Goal: Information Seeking & Learning: Learn about a topic

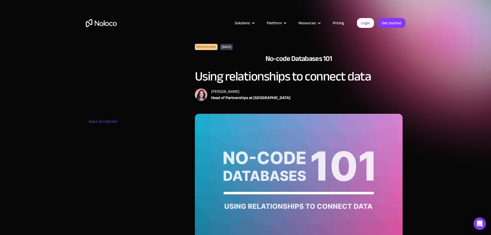
drag, startPoint x: 199, startPoint y: 46, endPoint x: 242, endPoint y: 45, distance: 43.3
click at [242, 45] on div "Solutions Use Cases Business Types Project Management Keep track of customers, …" at bounding box center [245, 24] width 491 height 48
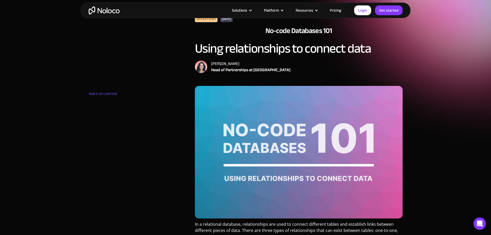
scroll to position [26, 0]
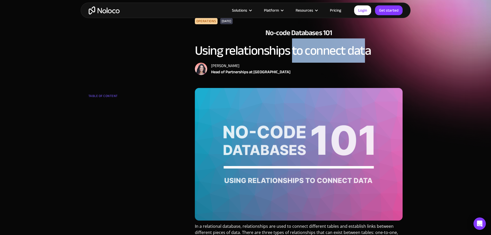
drag, startPoint x: 341, startPoint y: 57, endPoint x: 371, endPoint y: 60, distance: 30.2
click at [367, 57] on h1 "Using relationships to connect data" at bounding box center [299, 51] width 208 height 14
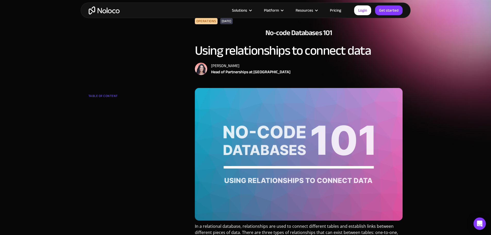
click at [260, 57] on h1 "Using relationships to connect data" at bounding box center [299, 51] width 208 height 14
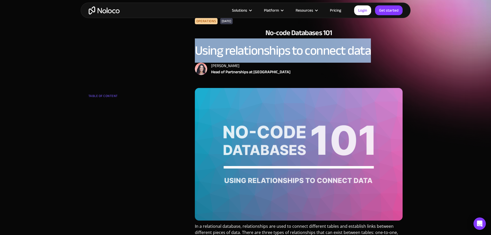
drag, startPoint x: 189, startPoint y: 48, endPoint x: 420, endPoint y: 55, distance: 230.9
click at [217, 120] on img at bounding box center [299, 154] width 208 height 132
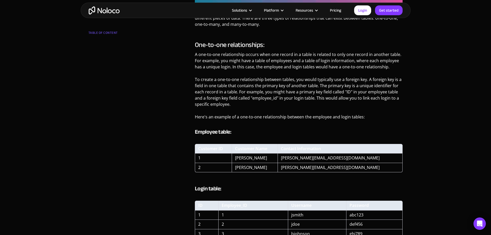
scroll to position [258, 0]
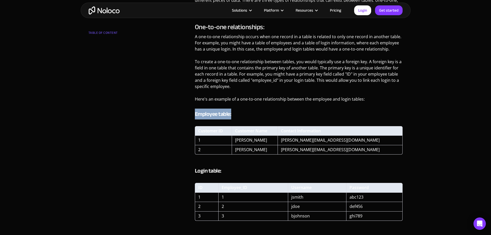
drag, startPoint x: 219, startPoint y: 114, endPoint x: 243, endPoint y: 112, distance: 23.7
click at [243, 112] on h4 "Employee table:" at bounding box center [299, 114] width 208 height 8
click at [247, 112] on h4 "Employee table:" at bounding box center [299, 114] width 208 height 8
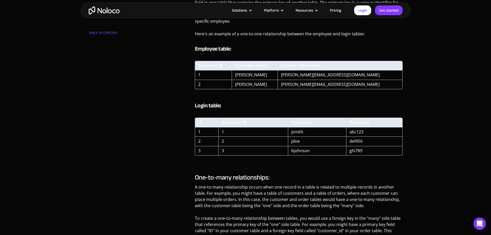
scroll to position [309, 0]
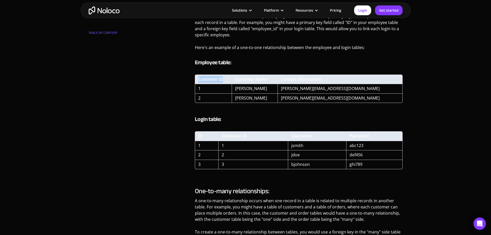
drag, startPoint x: 197, startPoint y: 78, endPoint x: 240, endPoint y: 81, distance: 43.4
click at [232, 81] on th "Customer ID" at bounding box center [213, 79] width 37 height 10
drag, startPoint x: 271, startPoint y: 77, endPoint x: 304, endPoint y: 74, distance: 32.6
click at [303, 74] on div "Customer ID Customer Name Contact Information 1 [PERSON_NAME] [PERSON_NAME][EMA…" at bounding box center [299, 88] width 208 height 45
click at [277, 82] on th "Customer Name" at bounding box center [255, 79] width 46 height 10
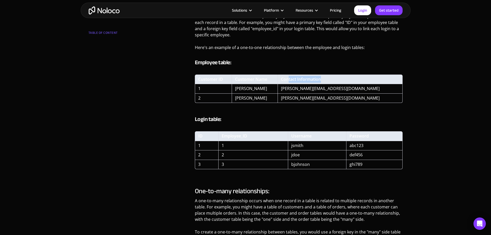
drag, startPoint x: 332, startPoint y: 75, endPoint x: 376, endPoint y: 77, distance: 44.8
click at [376, 77] on th "Contact Information" at bounding box center [339, 79] width 125 height 10
click at [370, 81] on th "Contact Information" at bounding box center [339, 79] width 125 height 10
drag, startPoint x: 349, startPoint y: 80, endPoint x: 188, endPoint y: 82, distance: 161.3
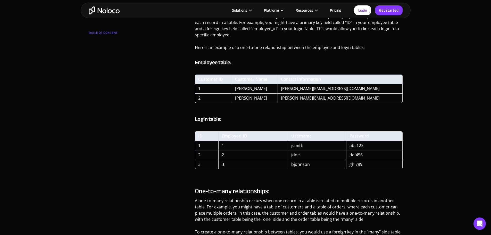
click at [239, 112] on div "One-to-one relationships: A one-to-one relationship occurs when one record in a…" at bounding box center [299, 75] width 208 height 206
click at [223, 65] on h4 "Employee table:" at bounding box center [299, 62] width 208 height 8
drag, startPoint x: 252, startPoint y: 80, endPoint x: 288, endPoint y: 80, distance: 36.1
click at [277, 80] on th "Customer Name" at bounding box center [255, 79] width 46 height 10
click at [277, 87] on td "[PERSON_NAME]" at bounding box center [255, 88] width 46 height 9
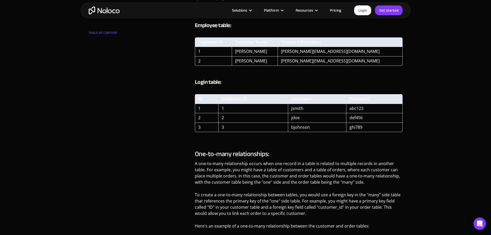
scroll to position [335, 0]
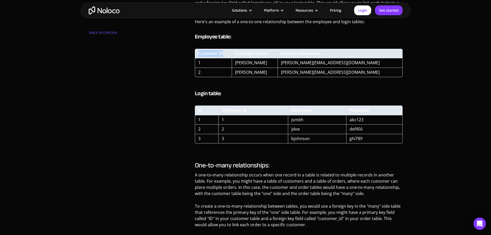
drag, startPoint x: 197, startPoint y: 54, endPoint x: 231, endPoint y: 54, distance: 34.0
click at [231, 54] on th "Customer ID" at bounding box center [213, 54] width 37 height 10
drag, startPoint x: 222, startPoint y: 65, endPoint x: 220, endPoint y: 79, distance: 14.3
click at [222, 66] on td "1" at bounding box center [213, 62] width 37 height 9
drag, startPoint x: 191, startPoint y: 110, endPoint x: 204, endPoint y: 115, distance: 13.6
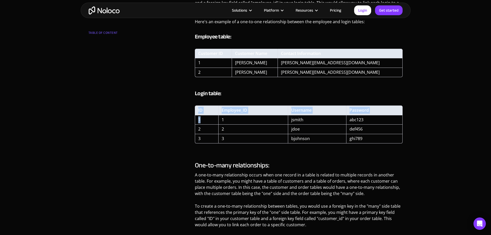
click at [230, 109] on th "Employee_ID" at bounding box center [253, 110] width 70 height 10
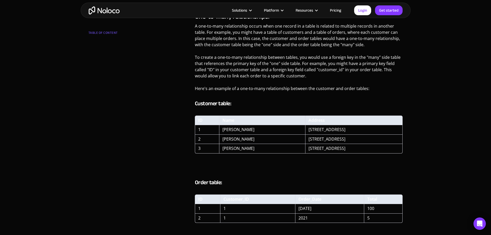
scroll to position [515, 0]
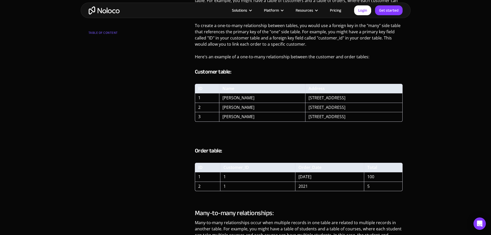
click at [210, 73] on h4 "Customer table:" at bounding box center [299, 72] width 208 height 8
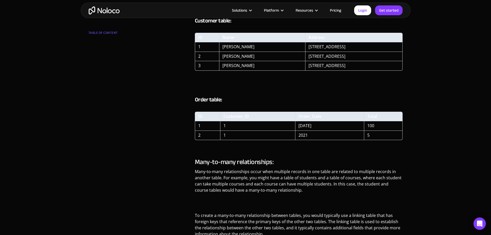
scroll to position [567, 0]
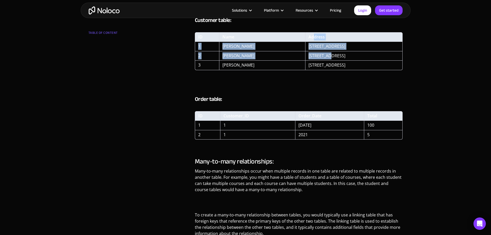
drag, startPoint x: 316, startPoint y: 36, endPoint x: 335, endPoint y: 61, distance: 31.4
click at [334, 61] on table "ID Name Address 1 [PERSON_NAME] [STREET_ADDRESS][GEOGRAPHIC_DATA][PERSON_NAME] …" at bounding box center [299, 51] width 208 height 38
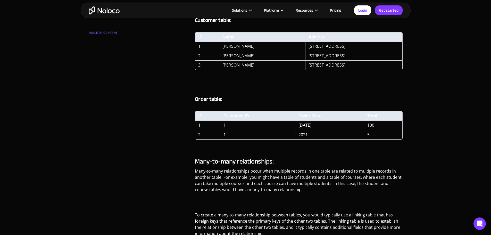
click at [343, 86] on p "‍" at bounding box center [299, 86] width 208 height 10
drag, startPoint x: 223, startPoint y: 114, endPoint x: 248, endPoint y: 117, distance: 25.2
click at [248, 117] on th "Customer_ID" at bounding box center [257, 116] width 75 height 10
click at [239, 128] on td "1" at bounding box center [257, 125] width 75 height 9
click at [239, 136] on td "1" at bounding box center [257, 134] width 75 height 9
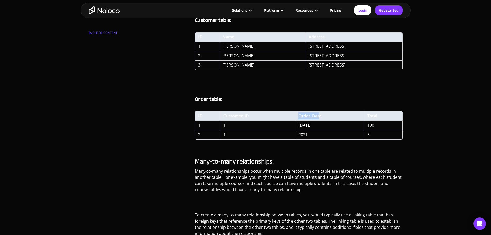
drag, startPoint x: 297, startPoint y: 114, endPoint x: 321, endPoint y: 117, distance: 25.0
click at [319, 117] on tr "ID Customer_ID Order_Date Total" at bounding box center [299, 116] width 208 height 10
click at [326, 130] on td "2021" at bounding box center [329, 134] width 69 height 9
drag, startPoint x: 304, startPoint y: 132, endPoint x: 309, endPoint y: 138, distance: 7.5
click at [309, 138] on tbody "1 1 [DATE] 100 [DATE] 5" at bounding box center [299, 130] width 208 height 19
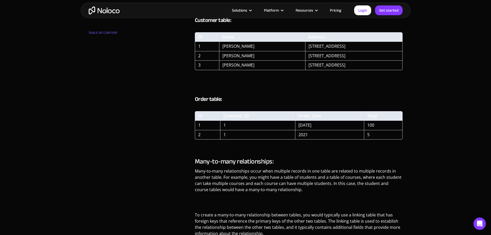
drag, startPoint x: 350, startPoint y: 113, endPoint x: 364, endPoint y: 115, distance: 13.8
click at [359, 116] on th "Order_Date" at bounding box center [329, 116] width 69 height 10
drag, startPoint x: 368, startPoint y: 114, endPoint x: 375, endPoint y: 131, distance: 18.3
click at [375, 131] on table "ID Customer_ID Order_Date Total 1 1 [DATE] 100 [DATE] 5" at bounding box center [299, 125] width 208 height 28
click at [375, 131] on td "5" at bounding box center [383, 134] width 39 height 9
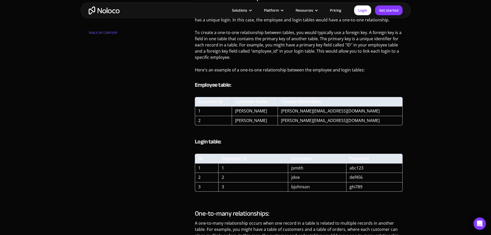
scroll to position [283, 0]
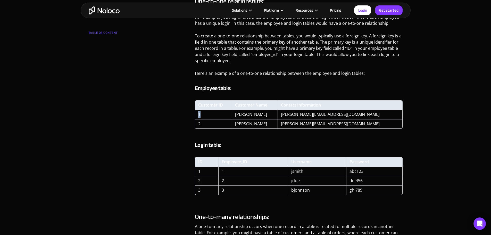
drag, startPoint x: 207, startPoint y: 114, endPoint x: 197, endPoint y: 115, distance: 10.7
click at [197, 115] on td "1" at bounding box center [213, 114] width 37 height 9
drag, startPoint x: 208, startPoint y: 127, endPoint x: 197, endPoint y: 126, distance: 11.6
click at [197, 125] on td "2" at bounding box center [213, 123] width 37 height 9
drag, startPoint x: 228, startPoint y: 172, endPoint x: 226, endPoint y: 180, distance: 8.2
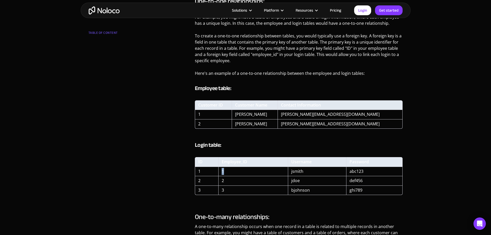
click at [218, 171] on td "1" at bounding box center [253, 171] width 70 height 9
click at [224, 193] on tbody "1 1 jsmith abc123 2 2 jdoe def456 3 3 bjohnson ghi789" at bounding box center [299, 181] width 208 height 28
click at [227, 176] on td "2" at bounding box center [253, 180] width 70 height 9
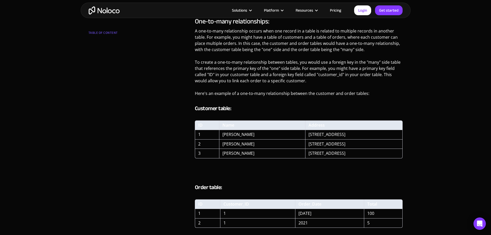
scroll to position [515, 0]
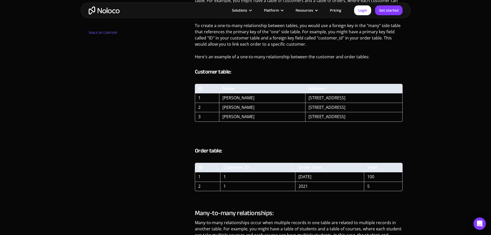
click at [235, 169] on th "Customer_ID" at bounding box center [257, 168] width 75 height 10
click at [307, 168] on th "Order_Date" at bounding box center [329, 168] width 69 height 10
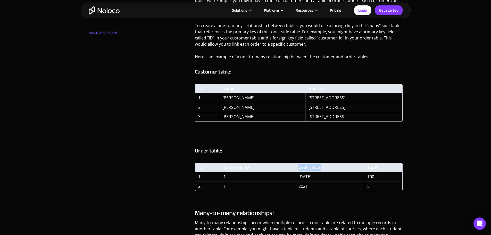
click at [307, 168] on th "Order_Date" at bounding box center [329, 168] width 69 height 10
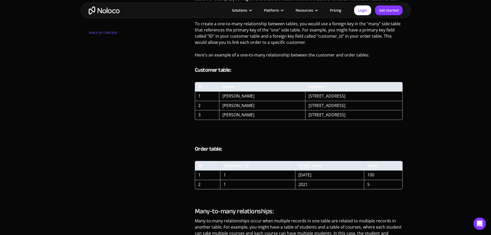
scroll to position [592, 0]
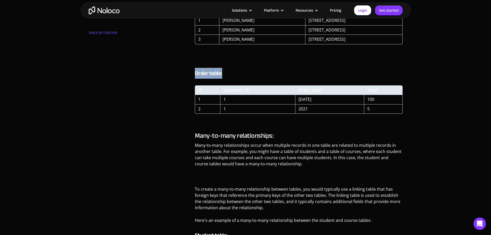
drag, startPoint x: 203, startPoint y: 74, endPoint x: 243, endPoint y: 72, distance: 40.5
click at [243, 72] on div "In a relational database, relationships are used to connect different tables an…" at bounding box center [298, 77] width 213 height 1112
click at [222, 124] on div "In a relational database, relationships are used to connect different tables an…" at bounding box center [299, 88] width 208 height 869
drag, startPoint x: 195, startPoint y: 72, endPoint x: 227, endPoint y: 74, distance: 32.0
click at [227, 74] on h4 "Order table:" at bounding box center [299, 73] width 208 height 8
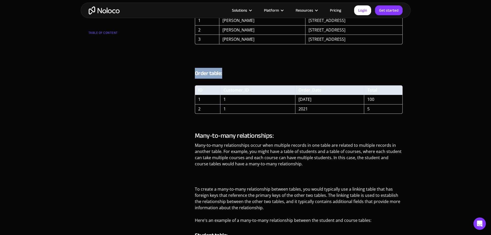
click at [227, 74] on h4 "Order table:" at bounding box center [299, 73] width 208 height 8
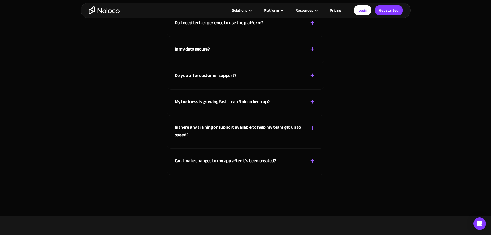
scroll to position [1597, 0]
